Goal: Task Accomplishment & Management: Manage account settings

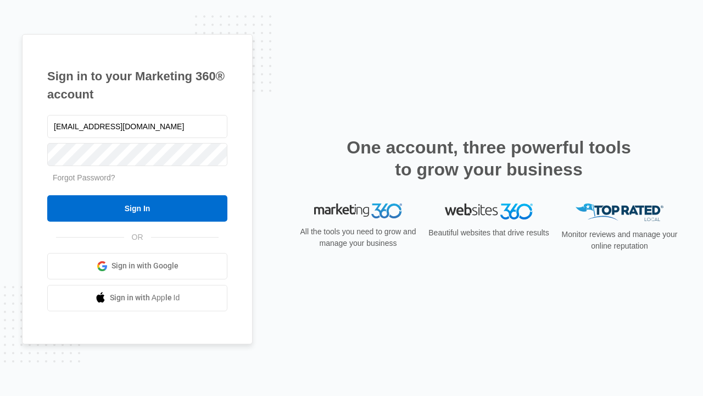
type input "dankie614@gmail.com"
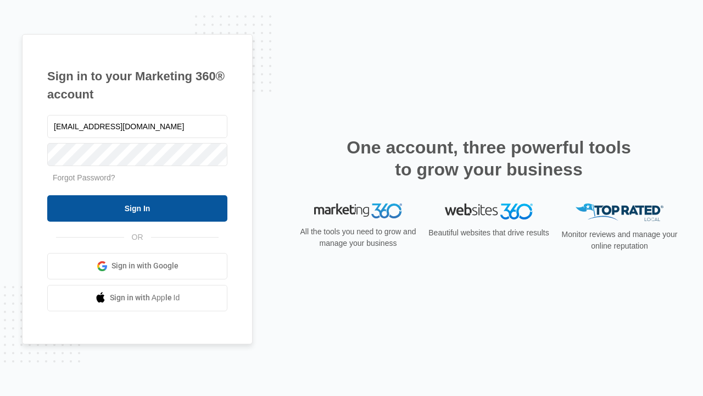
click at [137, 208] on input "Sign In" at bounding box center [137, 208] width 180 height 26
